Goal: Check status: Check status

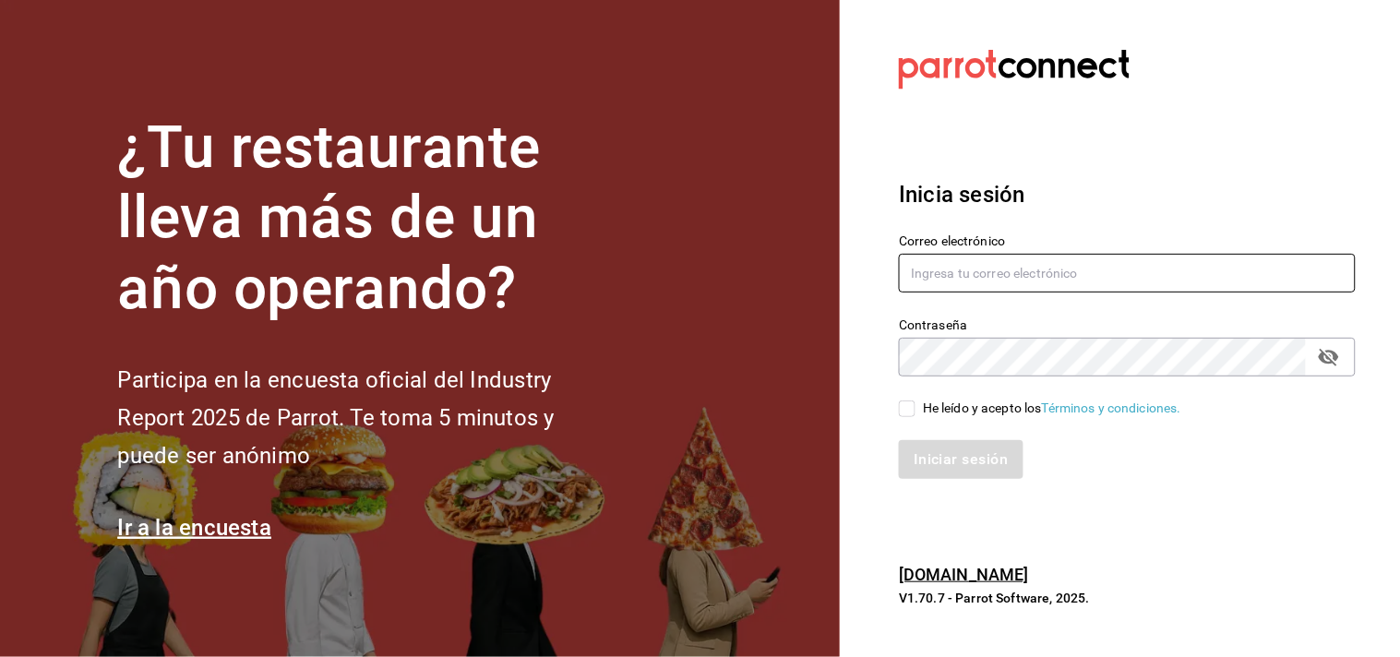
click at [1045, 281] on input "text" at bounding box center [1127, 273] width 457 height 39
type input "[EMAIL_ADDRESS][DOMAIN_NAME]"
click at [975, 384] on div "He leído y acepto los Términos y condiciones." at bounding box center [1116, 398] width 479 height 42
click at [975, 393] on div "He leído y acepto los Términos y condiciones." at bounding box center [1116, 398] width 479 height 42
click at [982, 400] on div "He leído y acepto los Términos y condiciones." at bounding box center [1052, 408] width 258 height 19
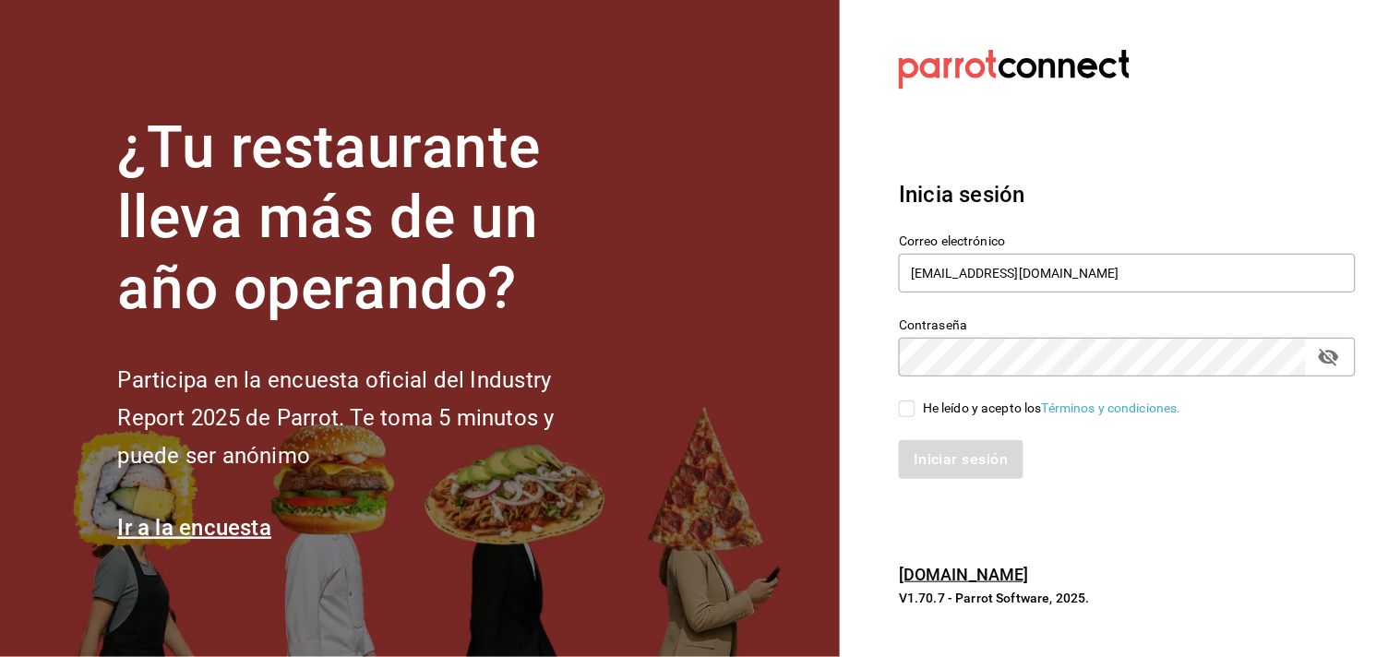
click at [916, 401] on input "He leído y acepto los Términos y condiciones." at bounding box center [907, 409] width 17 height 17
checkbox input "true"
click at [985, 471] on button "Iniciar sesión" at bounding box center [962, 459] width 126 height 39
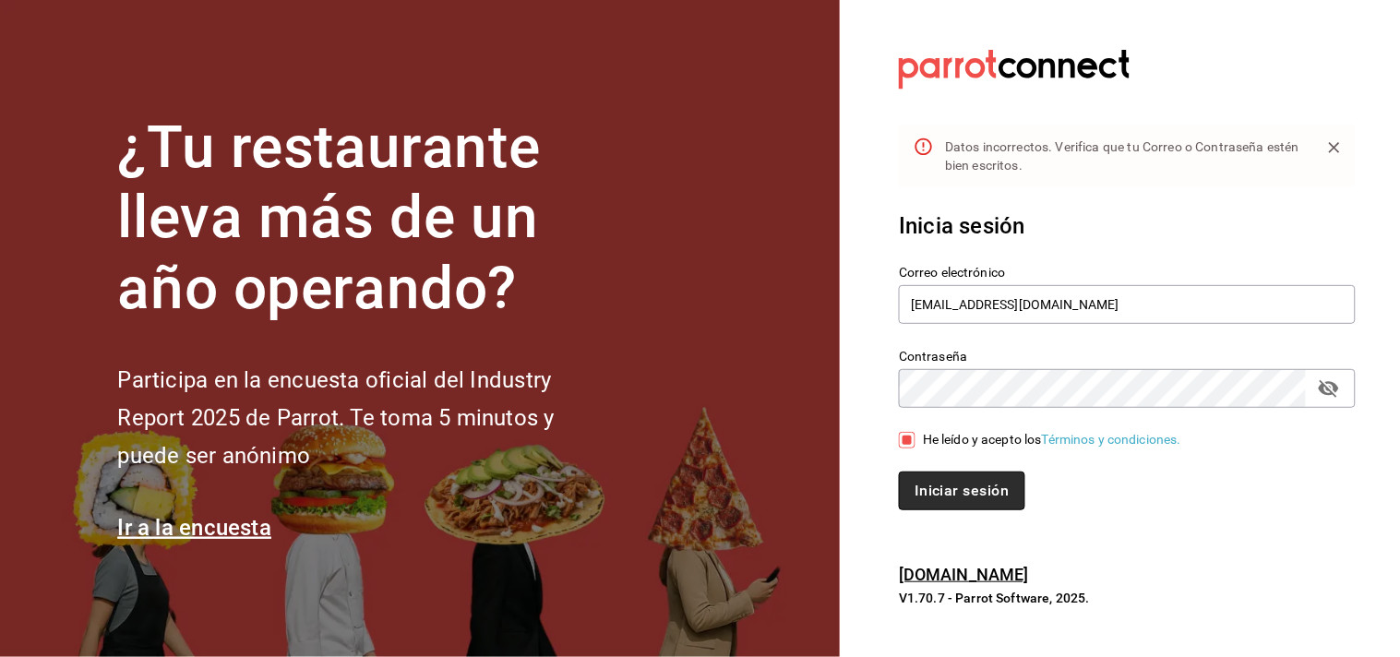
click at [989, 485] on button "Iniciar sesión" at bounding box center [962, 491] width 126 height 39
click at [1343, 383] on button "passwordField" at bounding box center [1328, 388] width 31 height 31
click at [899, 472] on button "Iniciar sesión" at bounding box center [961, 491] width 124 height 39
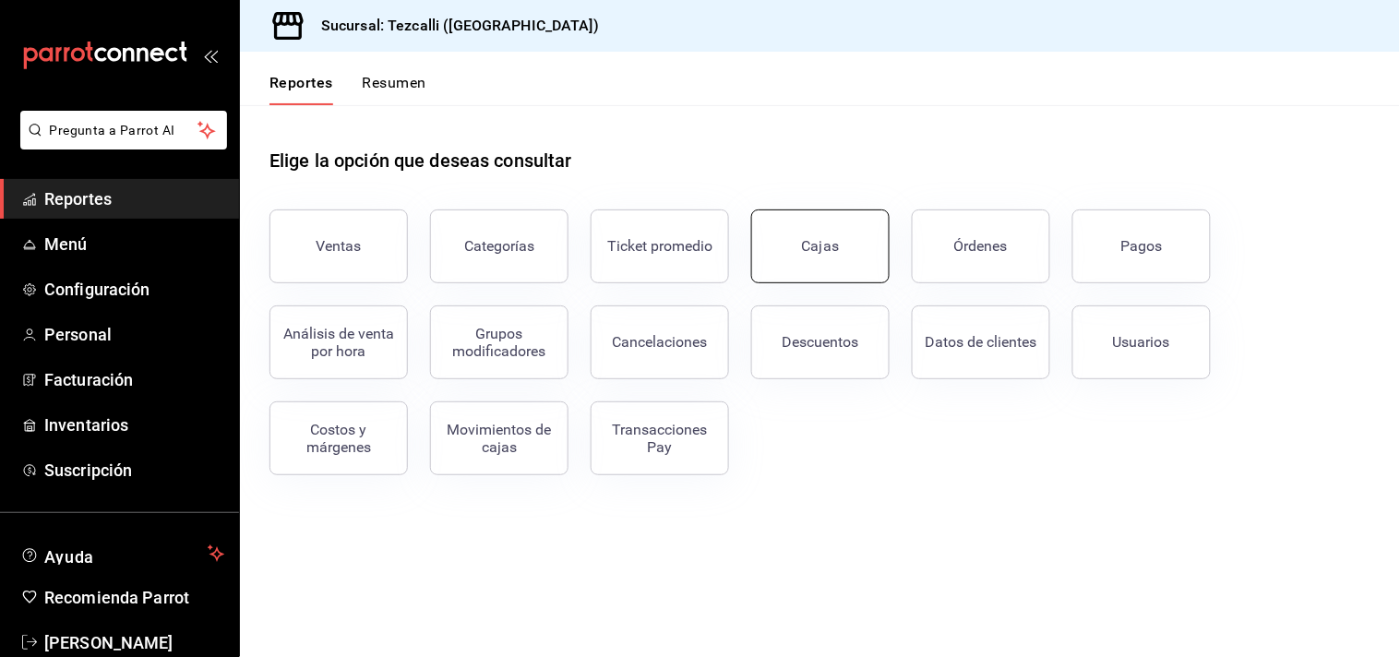
click at [880, 235] on link "Cajas" at bounding box center [820, 247] width 138 height 74
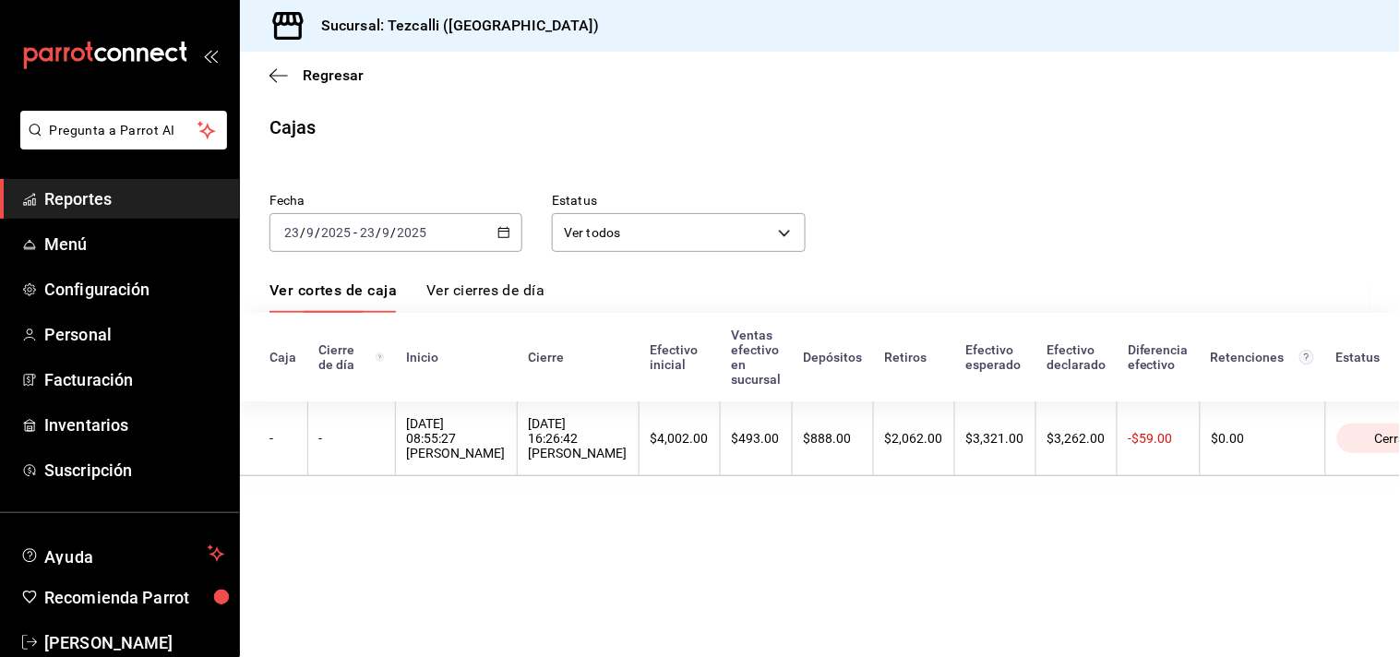
click at [569, 417] on th "[DATE] 16:26:42 [PERSON_NAME]" at bounding box center [578, 438] width 122 height 75
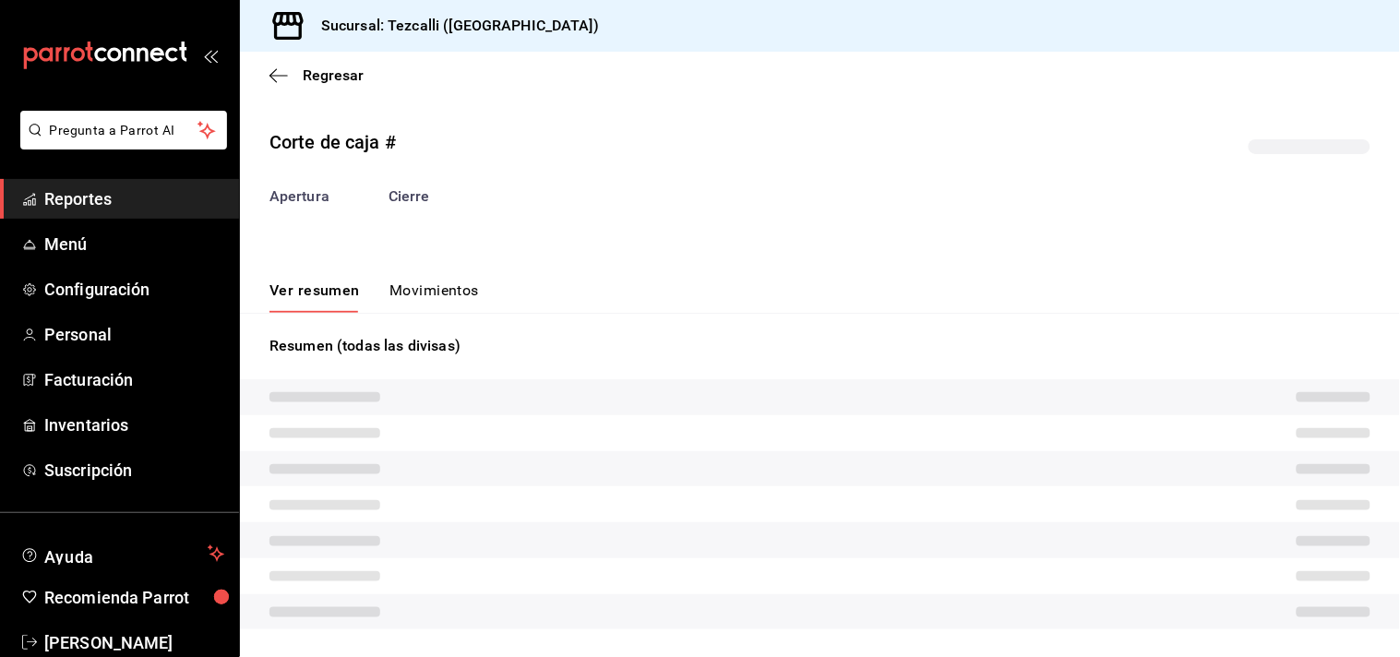
click at [409, 329] on div "Resumen (todas las divisas)" at bounding box center [820, 482] width 1160 height 339
click at [412, 281] on div "Ver resumen Movimientos" at bounding box center [820, 286] width 1160 height 54
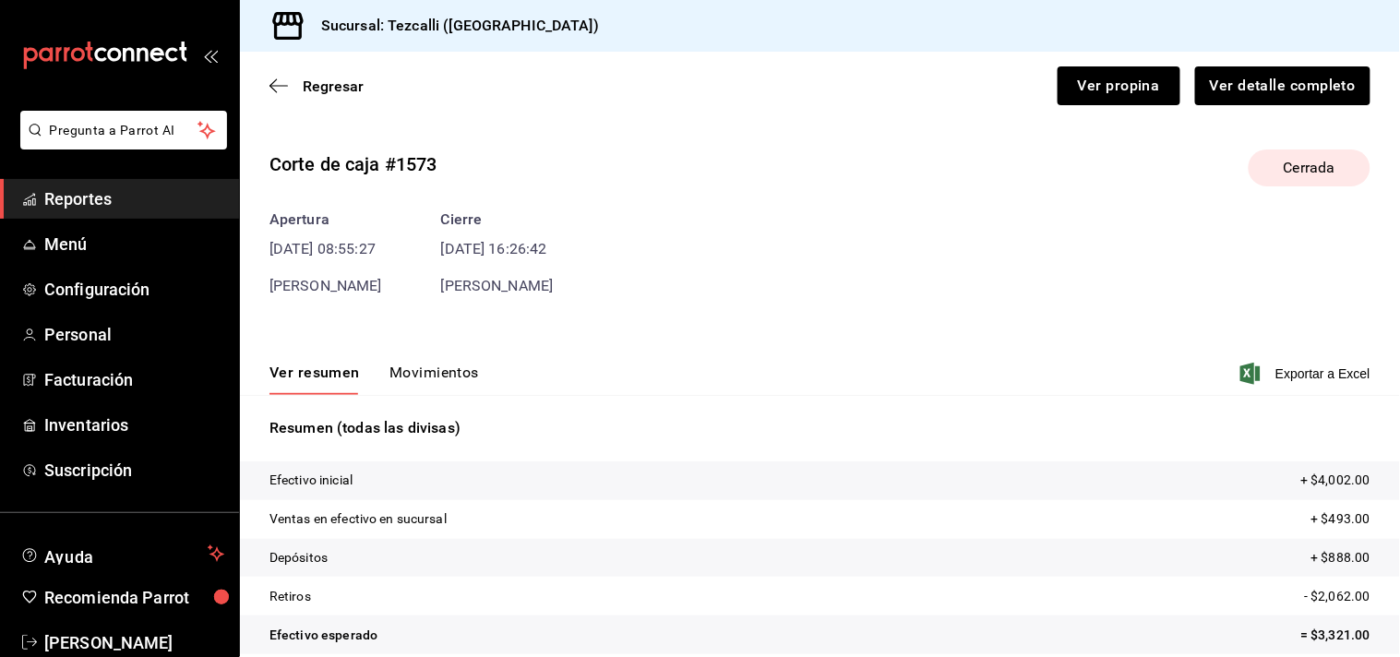
click at [417, 291] on div "Apertura [DATE] 08:55:27 [PERSON_NAME] [DATE] 16:26:42 [PERSON_NAME]" at bounding box center [820, 253] width 1101 height 89
click at [434, 367] on button "Movimientos" at bounding box center [434, 379] width 90 height 31
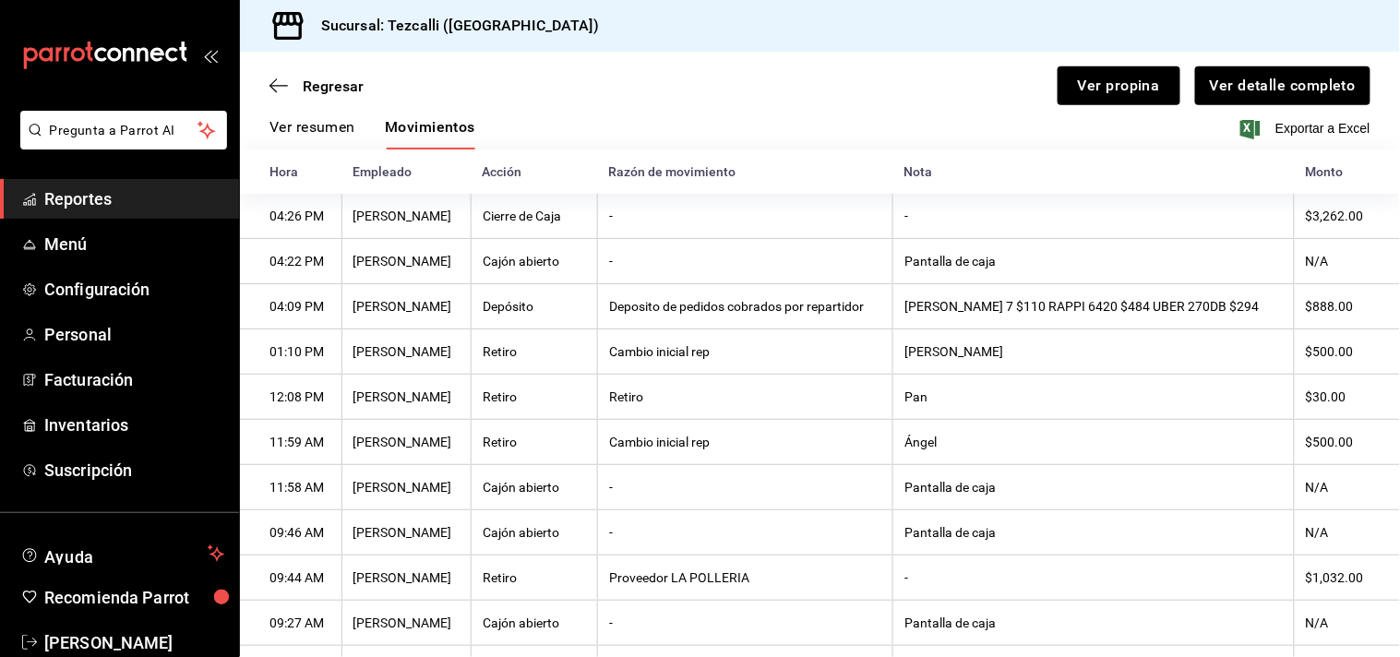
scroll to position [218, 0]
